Goal: Communication & Community: Participate in discussion

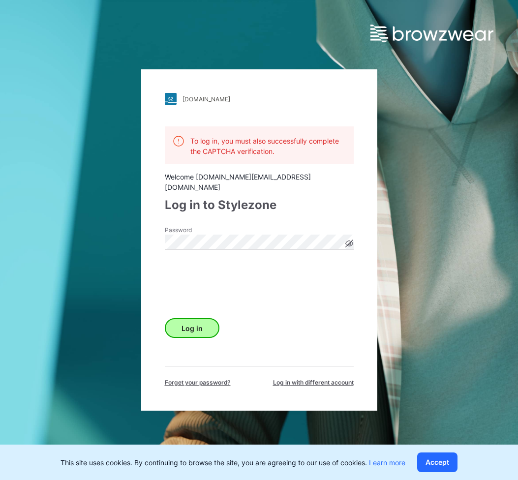
click at [195, 322] on button "Log in" at bounding box center [192, 328] width 55 height 20
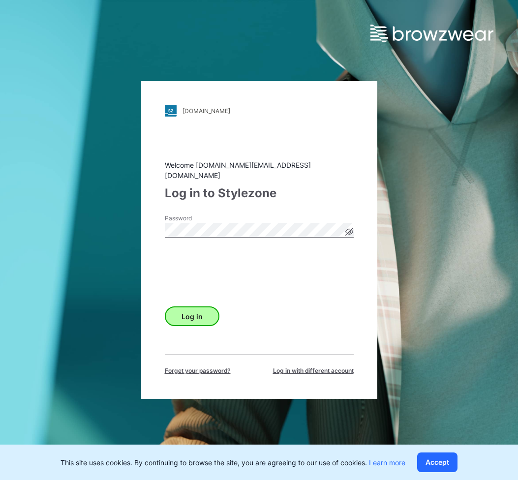
click at [192, 311] on button "Log in" at bounding box center [192, 317] width 55 height 20
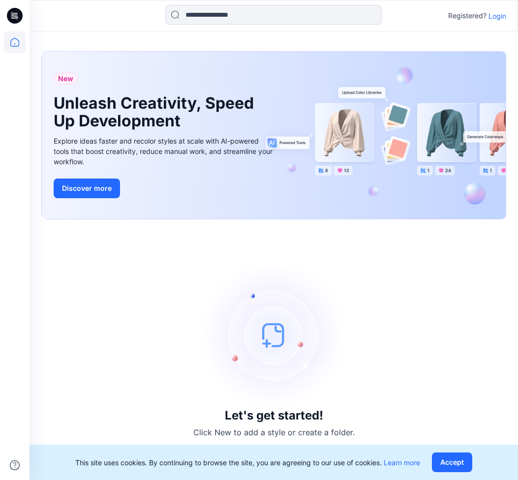
click at [501, 17] on p "Login" at bounding box center [498, 16] width 18 height 10
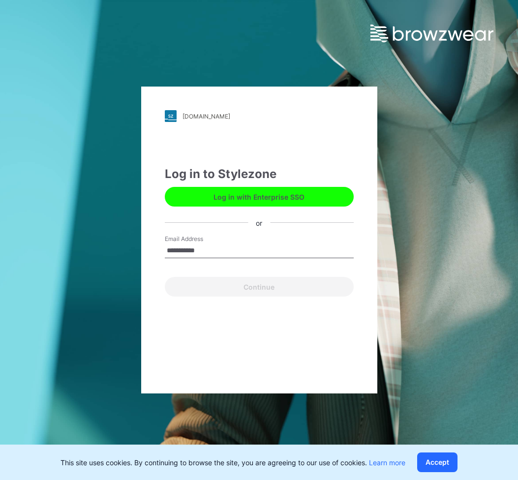
type input "**********"
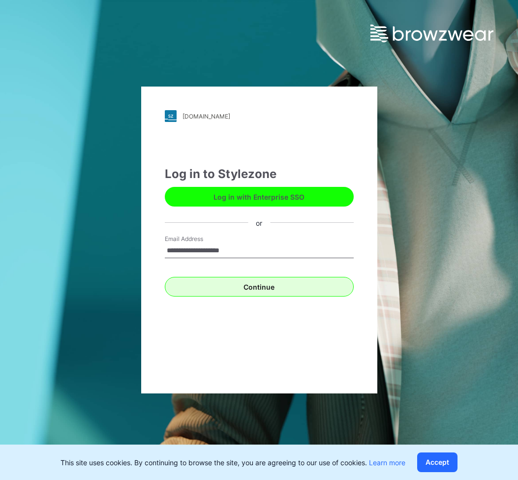
click at [248, 283] on button "Continue" at bounding box center [259, 287] width 189 height 20
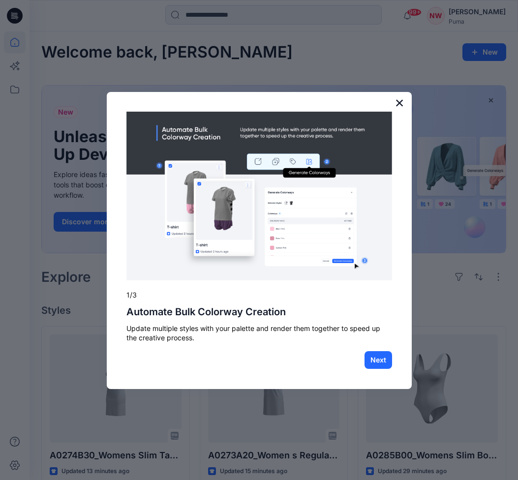
click at [402, 102] on button "×" at bounding box center [399, 103] width 9 height 16
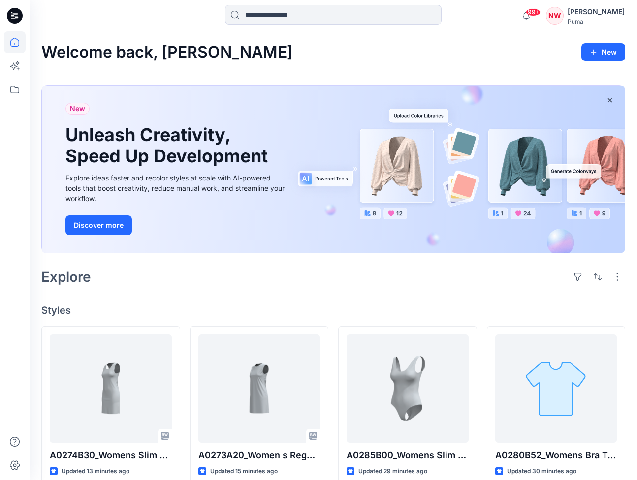
click at [518, 17] on div "[PERSON_NAME]" at bounding box center [595, 12] width 57 height 12
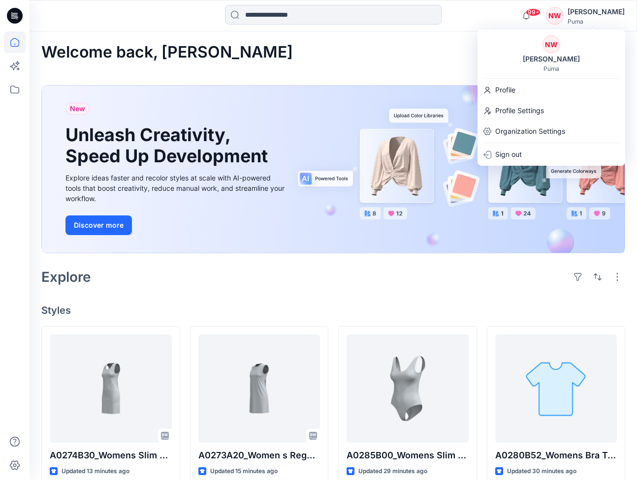
click at [518, 17] on div "[PERSON_NAME]" at bounding box center [595, 12] width 57 height 12
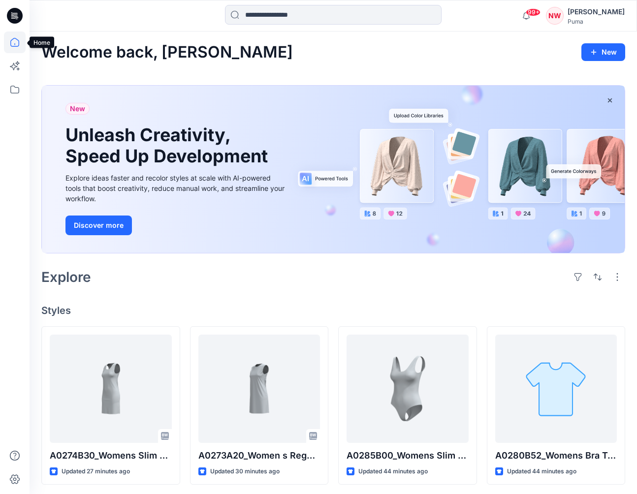
click at [16, 47] on icon at bounding box center [14, 42] width 9 height 9
click at [15, 86] on icon at bounding box center [15, 90] width 22 height 22
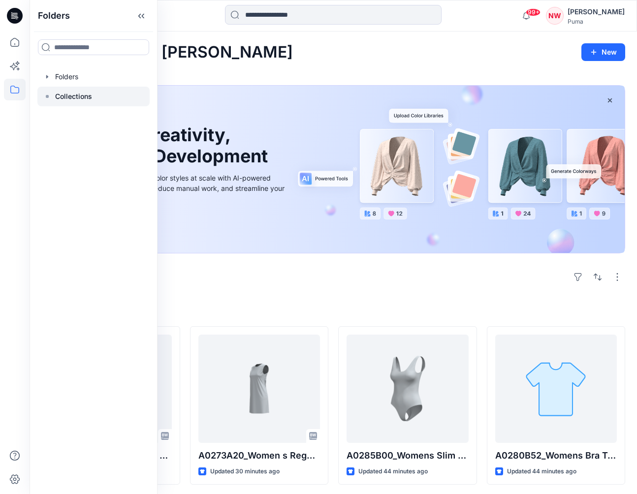
click at [70, 96] on p "Collections" at bounding box center [73, 97] width 37 height 12
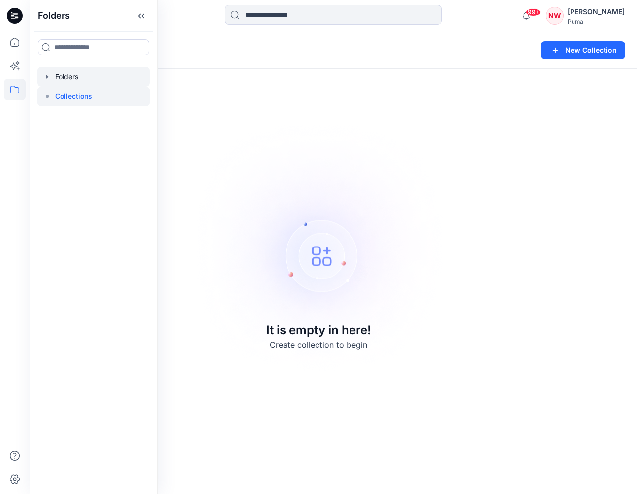
click at [50, 77] on icon "button" at bounding box center [47, 77] width 8 height 8
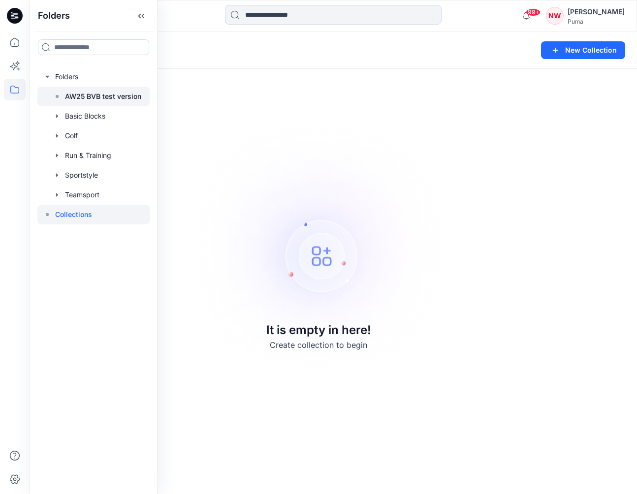
click at [108, 101] on p "AW25 BVB test version" at bounding box center [103, 97] width 76 height 12
click at [94, 97] on p "AW25 BVB test version" at bounding box center [103, 97] width 76 height 12
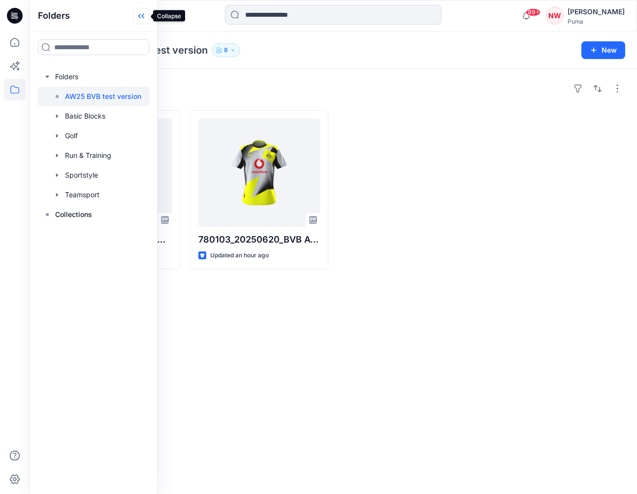
click at [143, 14] on icon at bounding box center [143, 16] width 2 height 5
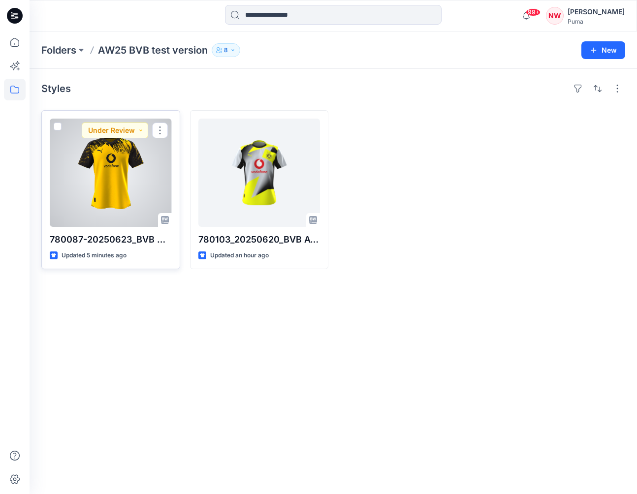
click at [111, 169] on div at bounding box center [111, 173] width 122 height 108
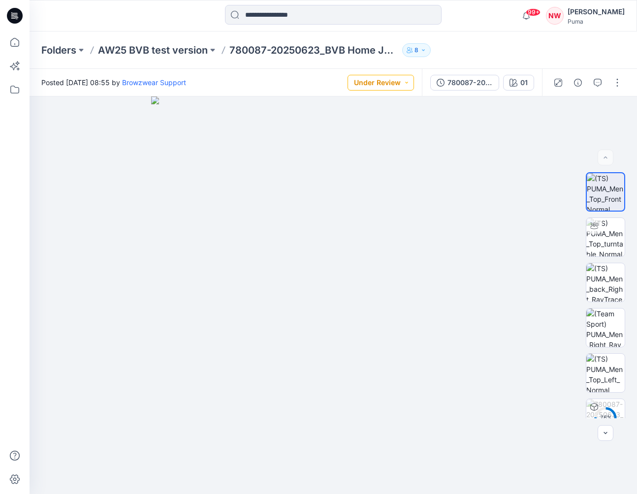
click at [405, 81] on button "Under Review" at bounding box center [380, 83] width 66 height 16
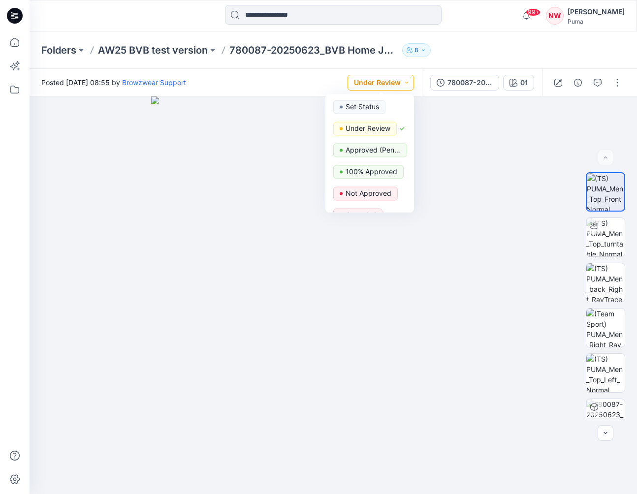
click at [405, 81] on button "Under Review" at bounding box center [380, 83] width 66 height 16
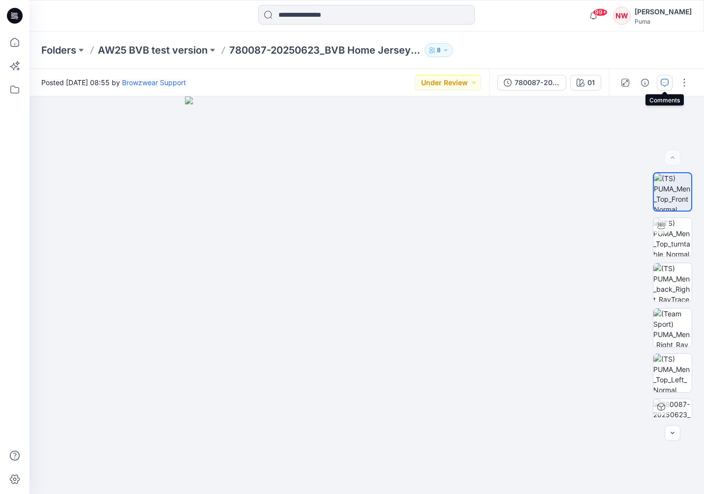
click at [518, 84] on icon "button" at bounding box center [665, 83] width 8 height 8
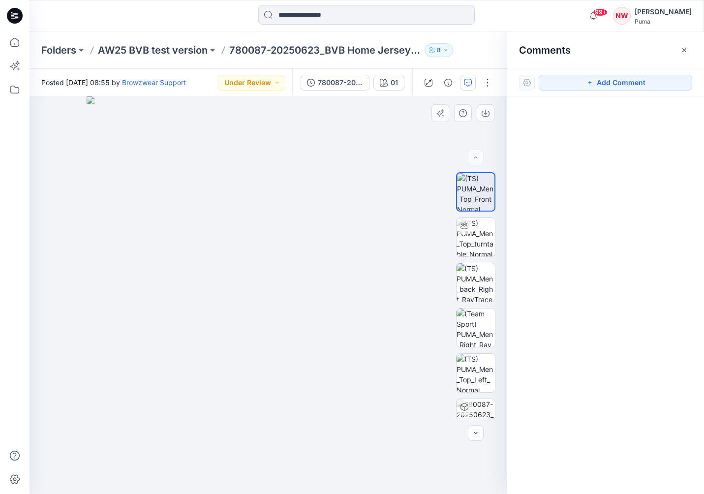
click at [358, 144] on img at bounding box center [269, 295] width 364 height 398
click at [466, 82] on icon "button" at bounding box center [467, 82] width 3 height 0
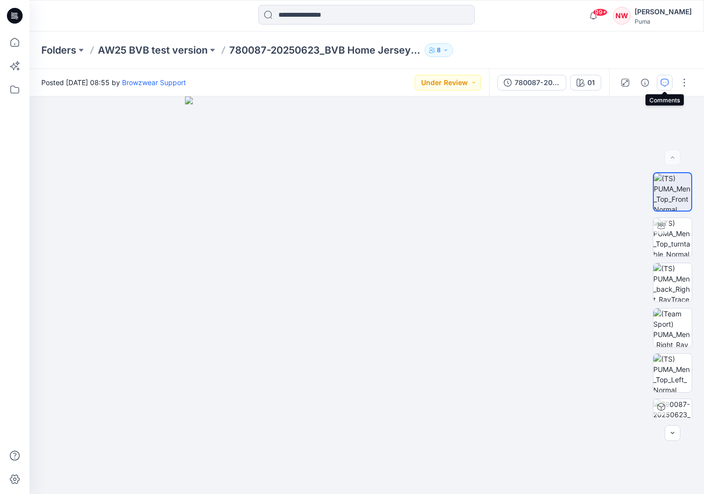
click at [518, 83] on button "button" at bounding box center [665, 83] width 16 height 16
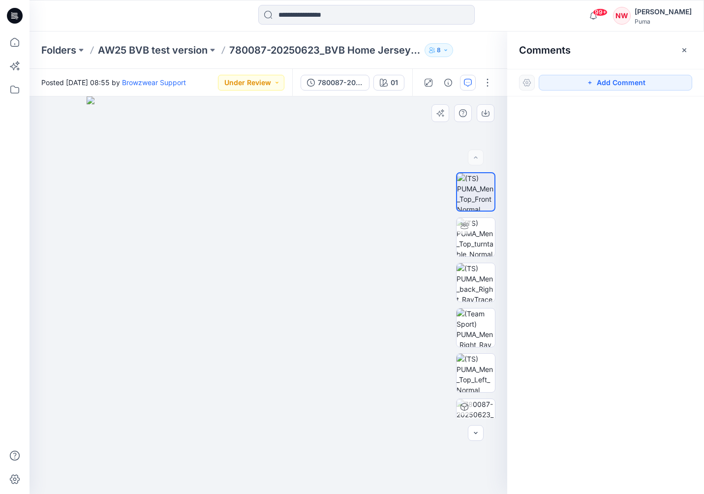
click at [329, 169] on img at bounding box center [269, 295] width 364 height 398
click at [518, 84] on button "Add Comment" at bounding box center [616, 83] width 154 height 16
click at [334, 180] on div "1" at bounding box center [269, 295] width 478 height 398
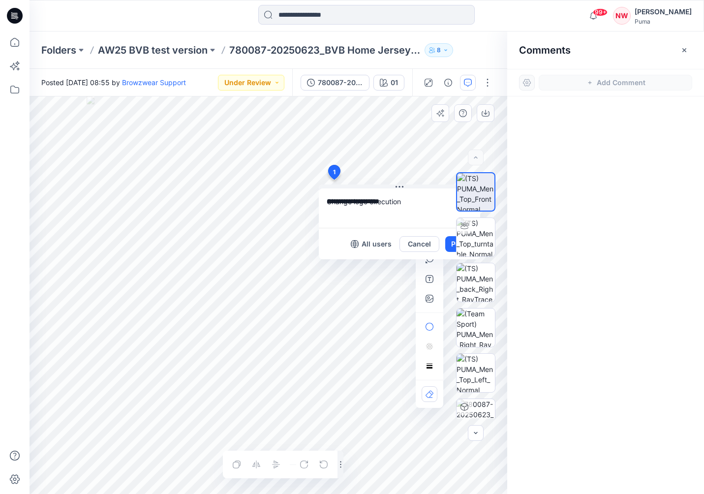
type textarea "**********"
click at [450, 243] on div at bounding box center [475, 295] width 63 height 246
click at [452, 243] on div at bounding box center [475, 295] width 63 height 246
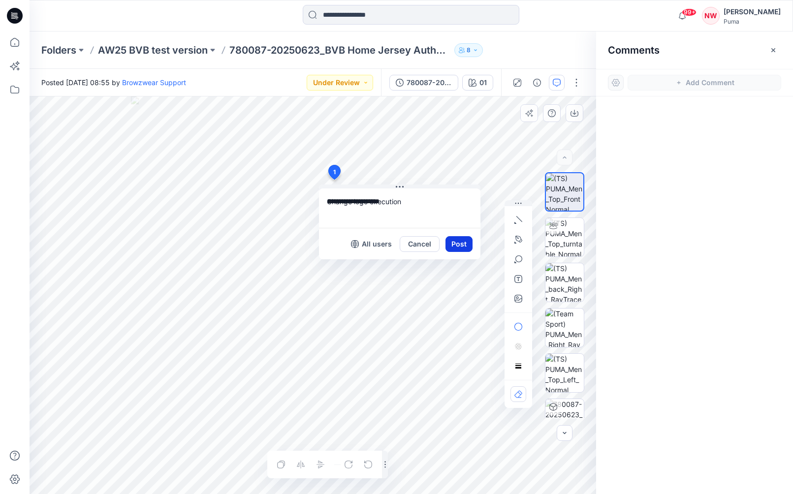
click at [461, 245] on button "Post" at bounding box center [458, 244] width 27 height 16
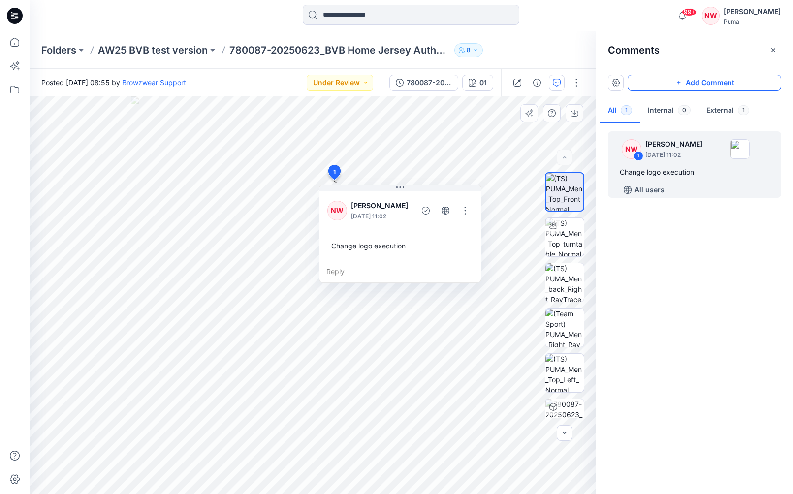
click at [518, 81] on button "Add Comment" at bounding box center [704, 83] width 154 height 16
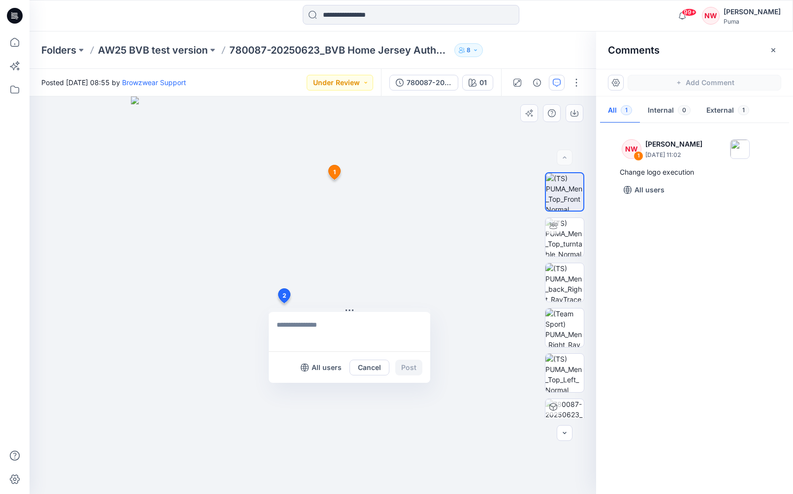
click at [283, 303] on div "2 All users Cancel Post 1 NW [PERSON_NAME] [DATE] 11:02 Change logo execution R…" at bounding box center [313, 295] width 566 height 398
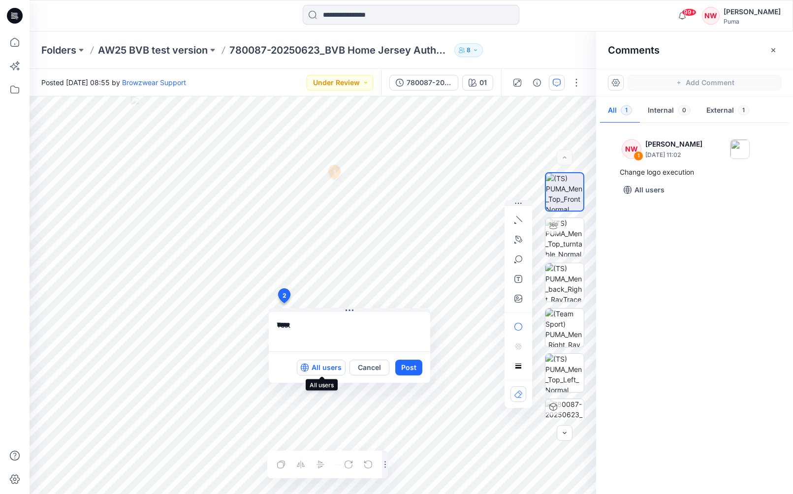
type textarea "****"
click at [323, 370] on p "All users" at bounding box center [326, 368] width 30 height 12
click at [323, 370] on p "Members only" at bounding box center [317, 368] width 49 height 12
click at [323, 370] on p "All users" at bounding box center [326, 368] width 30 height 12
click at [412, 370] on button "Post" at bounding box center [408, 368] width 27 height 16
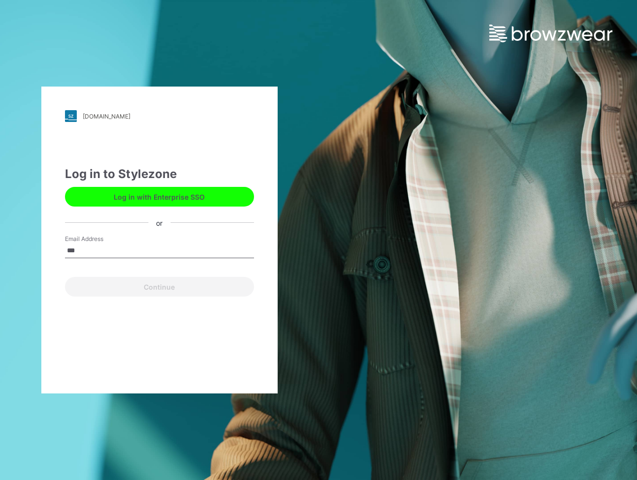
type input "****"
type input "**********"
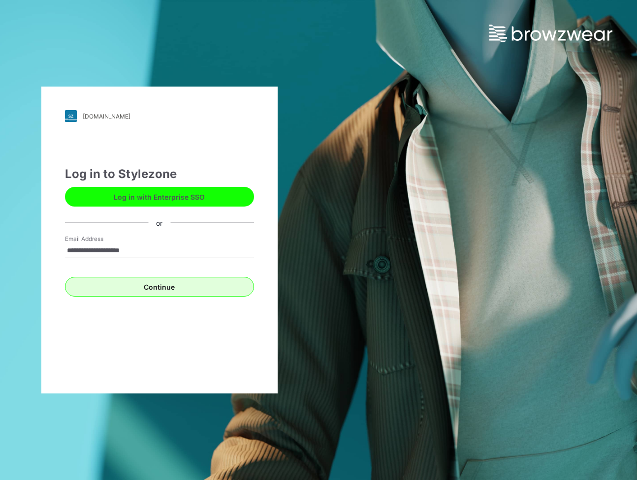
click at [152, 288] on button "Continue" at bounding box center [159, 287] width 189 height 20
